Goal: Find specific page/section: Find specific page/section

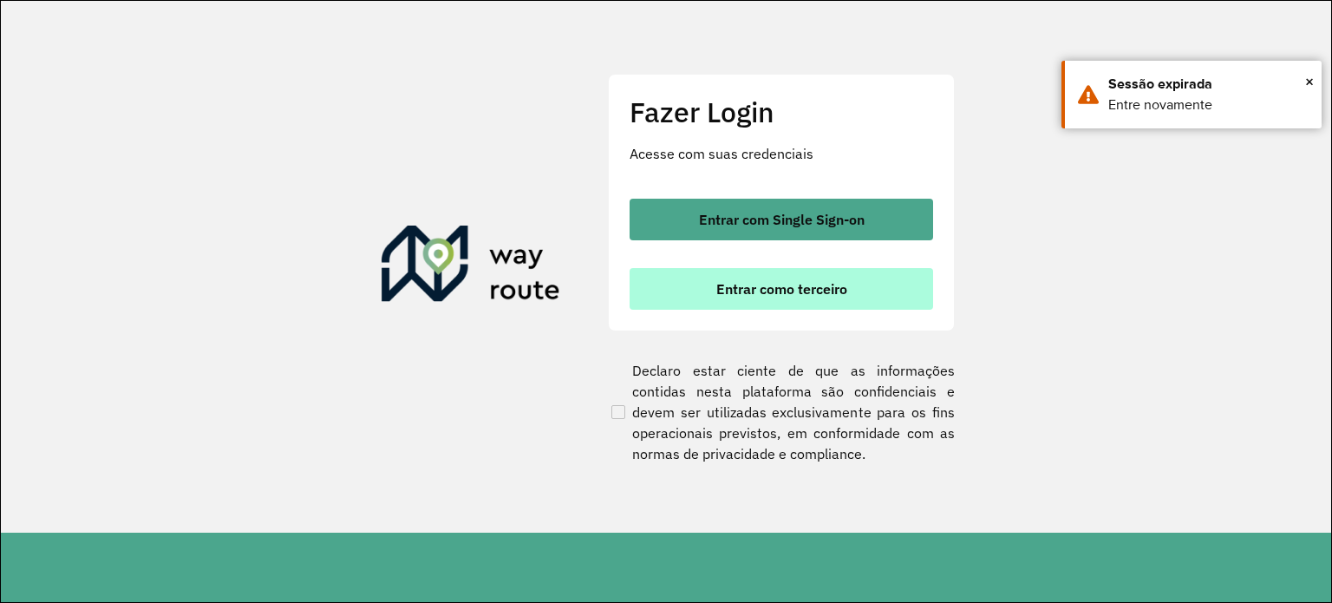
click at [845, 299] on button "Entrar como terceiro" at bounding box center [780, 289] width 303 height 42
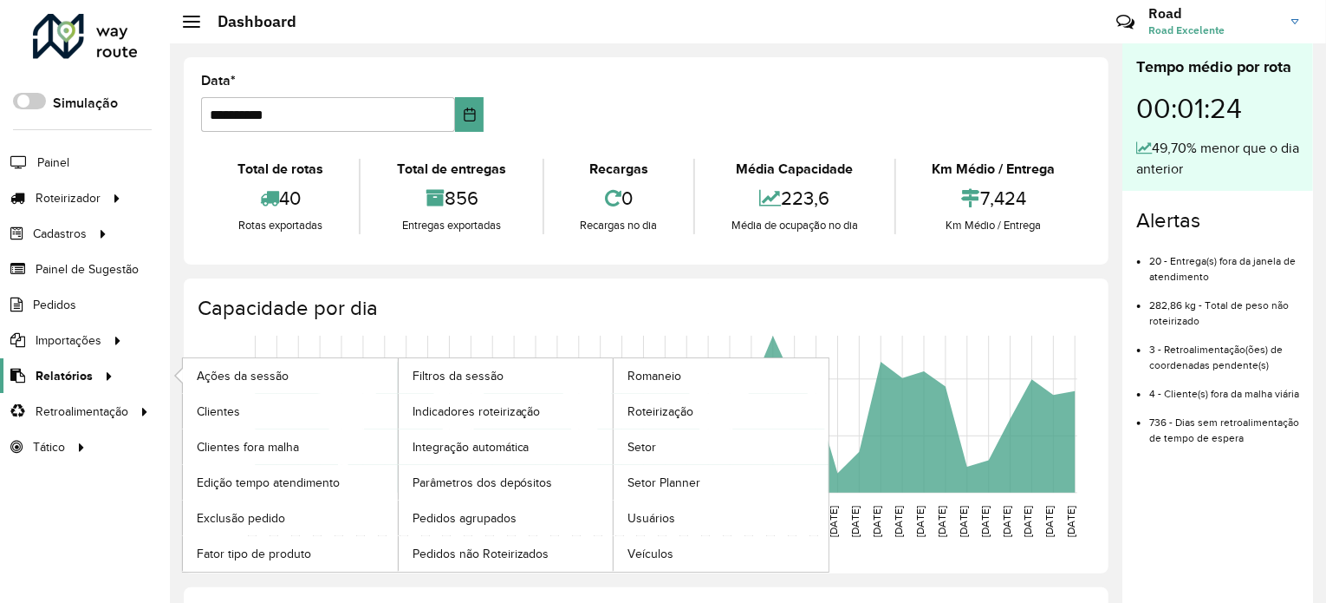
click at [81, 369] on span "Relatórios" at bounding box center [64, 376] width 57 height 18
